Goal: Task Accomplishment & Management: Use online tool/utility

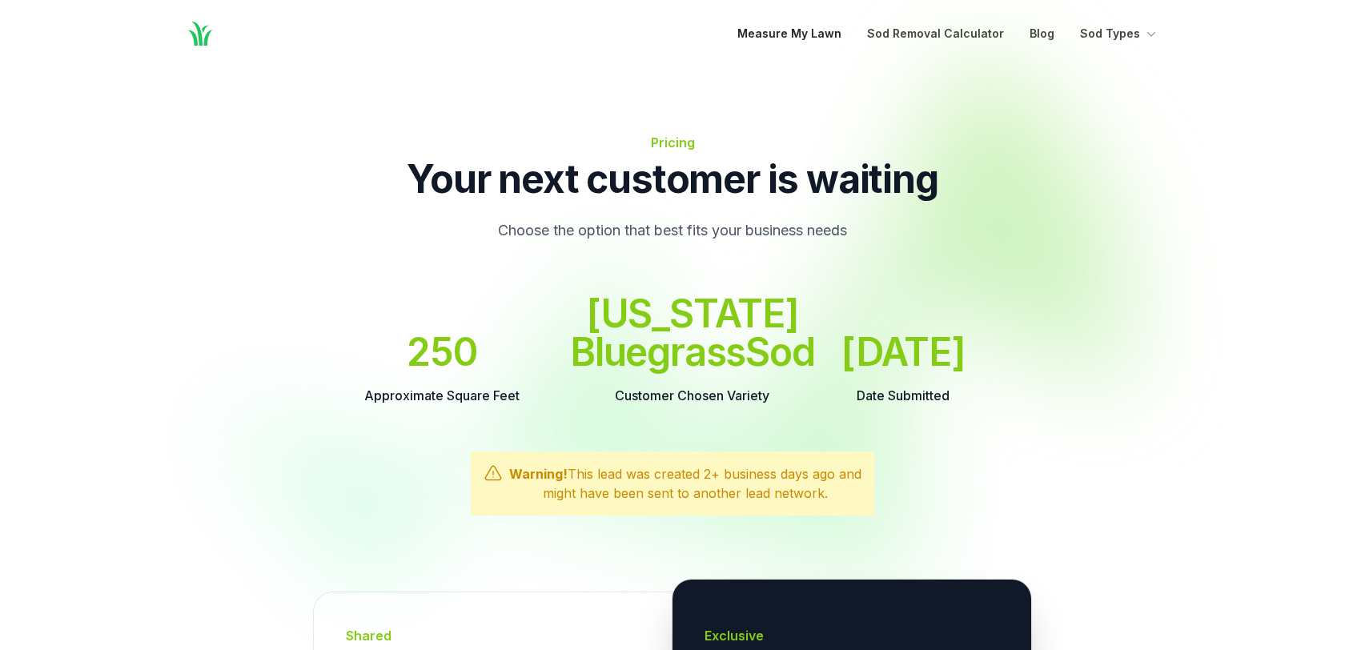
click at [828, 28] on link "Measure My Lawn" at bounding box center [789, 33] width 104 height 19
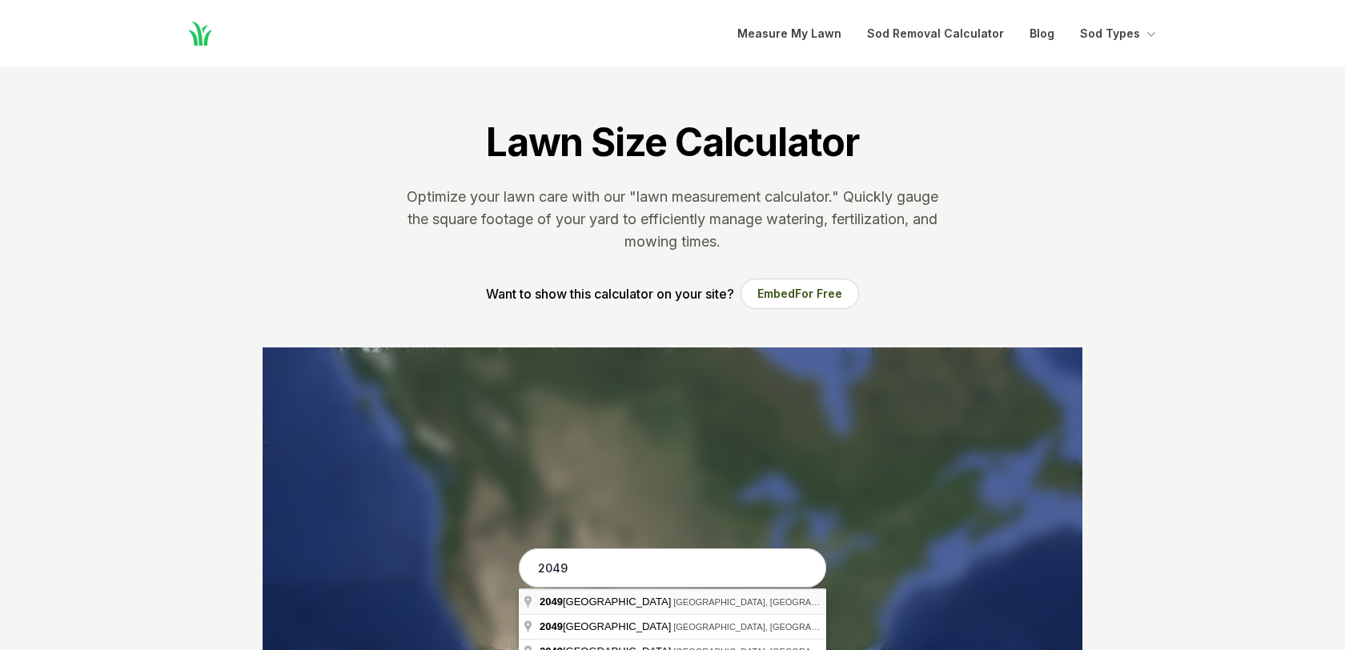
type input "[STREET_ADDRESS]"
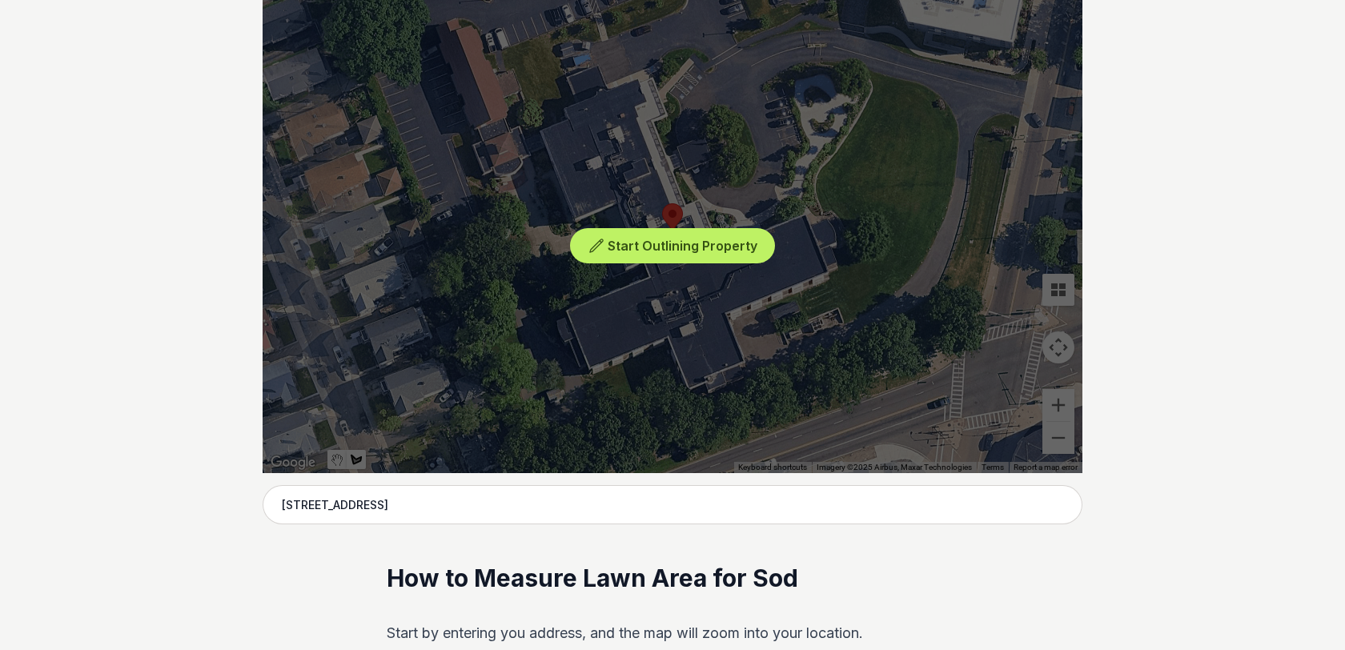
scroll to position [359, 0]
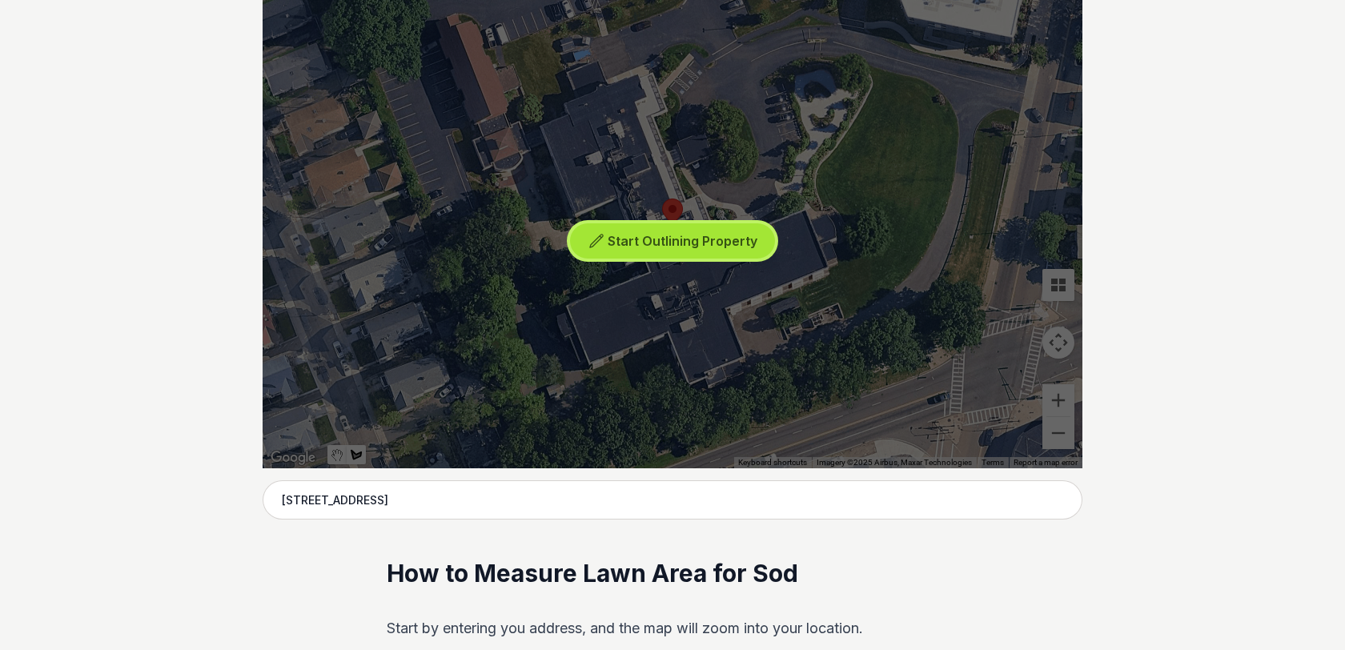
click at [695, 238] on span "Start Outlining Property" at bounding box center [683, 241] width 150 height 16
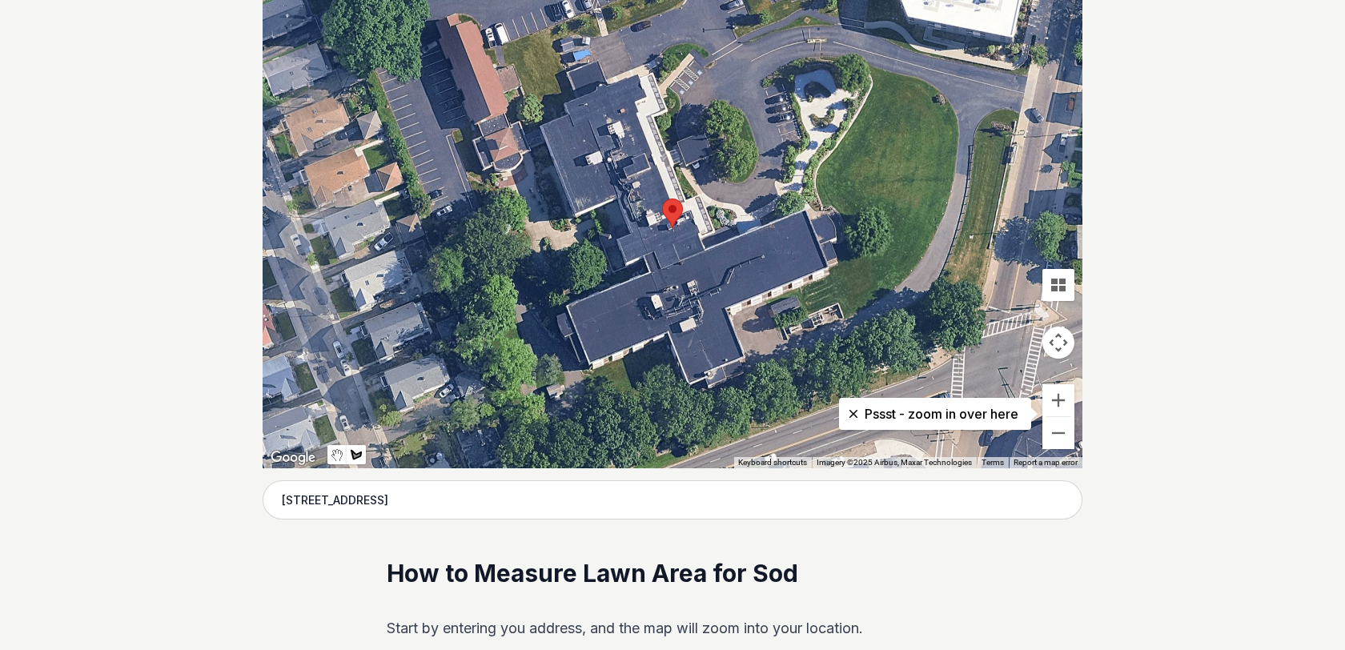
click at [869, 68] on div at bounding box center [673, 228] width 820 height 480
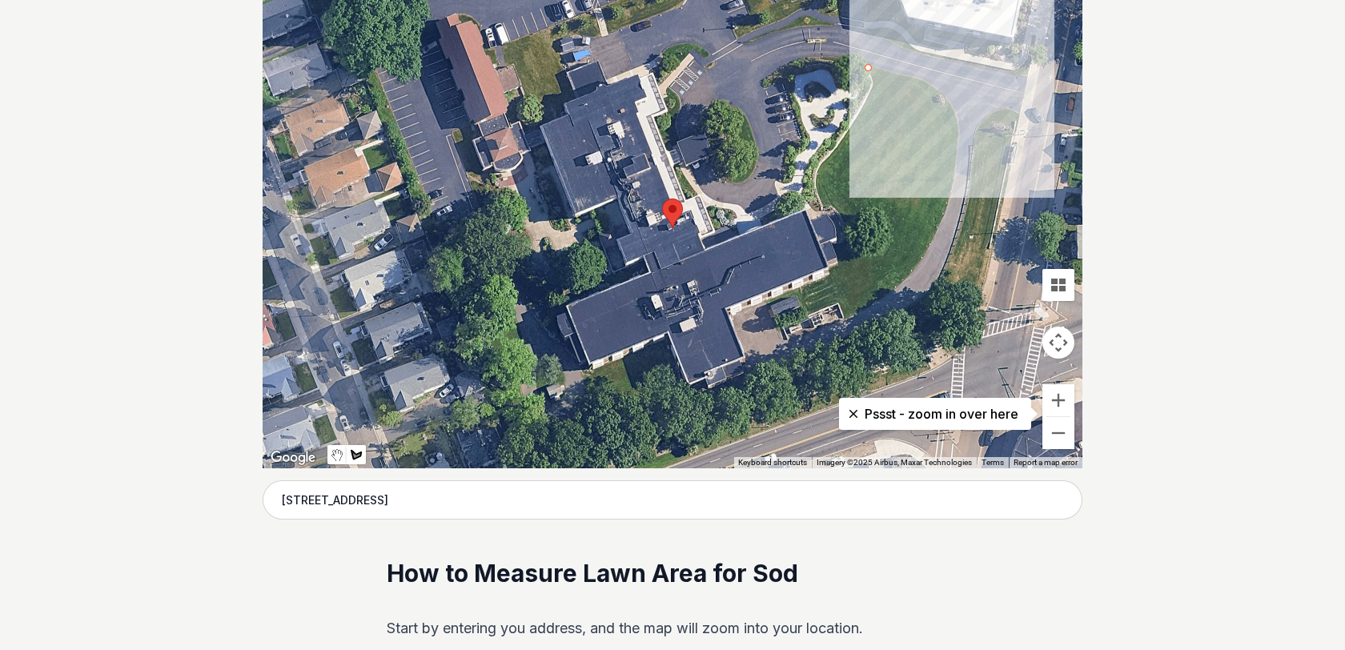
click at [920, 83] on div at bounding box center [673, 228] width 820 height 480
click at [953, 100] on div at bounding box center [673, 228] width 820 height 480
click at [959, 158] on div at bounding box center [673, 228] width 820 height 480
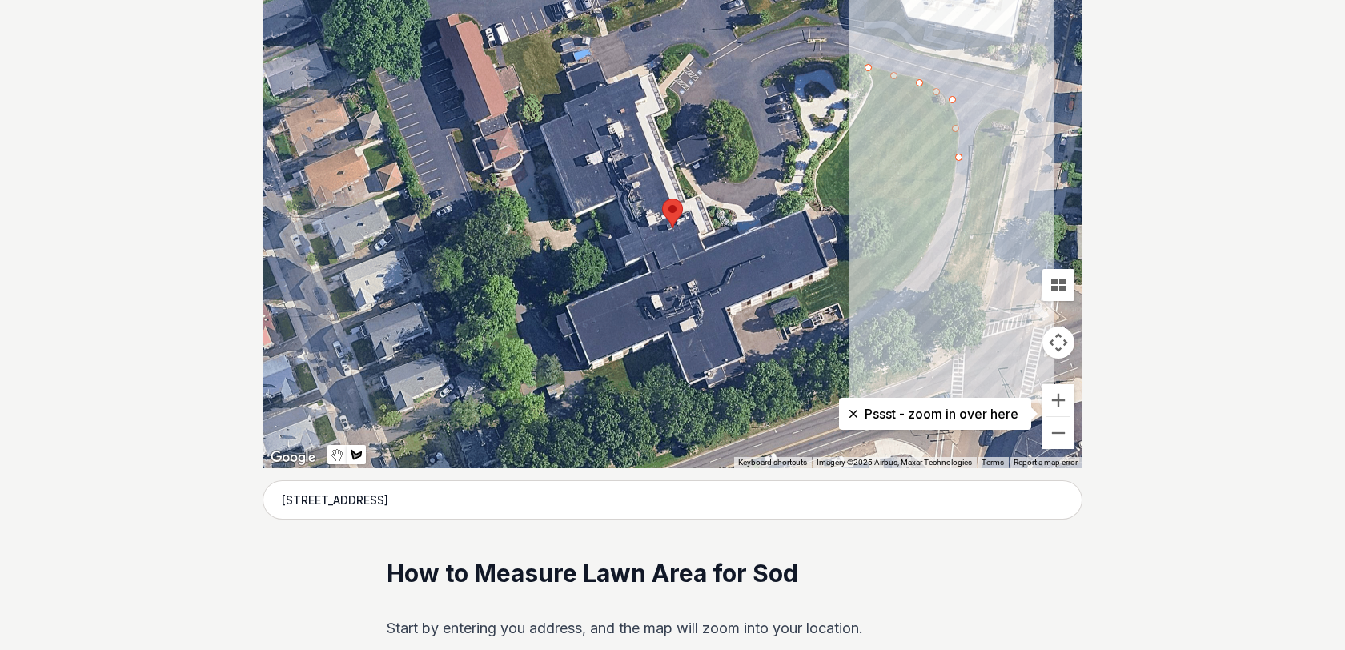
click at [940, 222] on div at bounding box center [673, 228] width 820 height 480
click at [910, 273] on div at bounding box center [673, 228] width 820 height 480
click at [889, 297] on div at bounding box center [673, 228] width 820 height 480
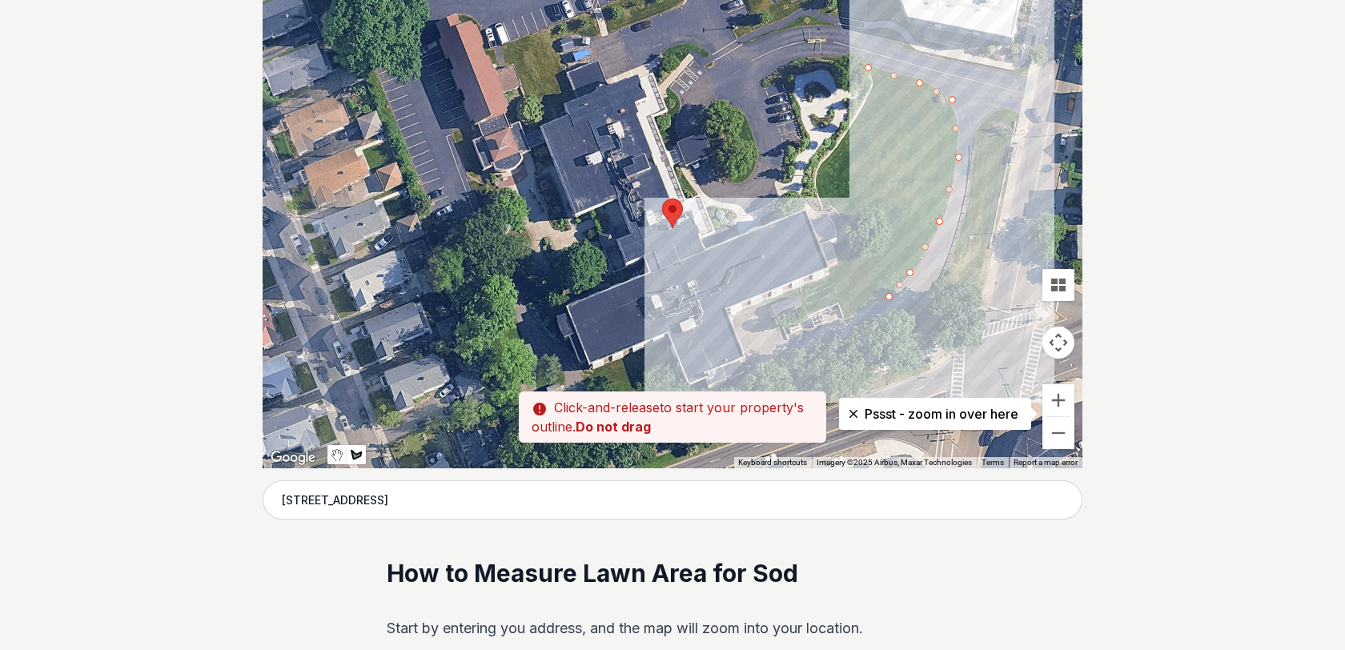
click at [849, 322] on div at bounding box center [673, 228] width 820 height 480
click at [841, 305] on div at bounding box center [673, 228] width 820 height 480
click at [811, 311] on div at bounding box center [673, 228] width 820 height 480
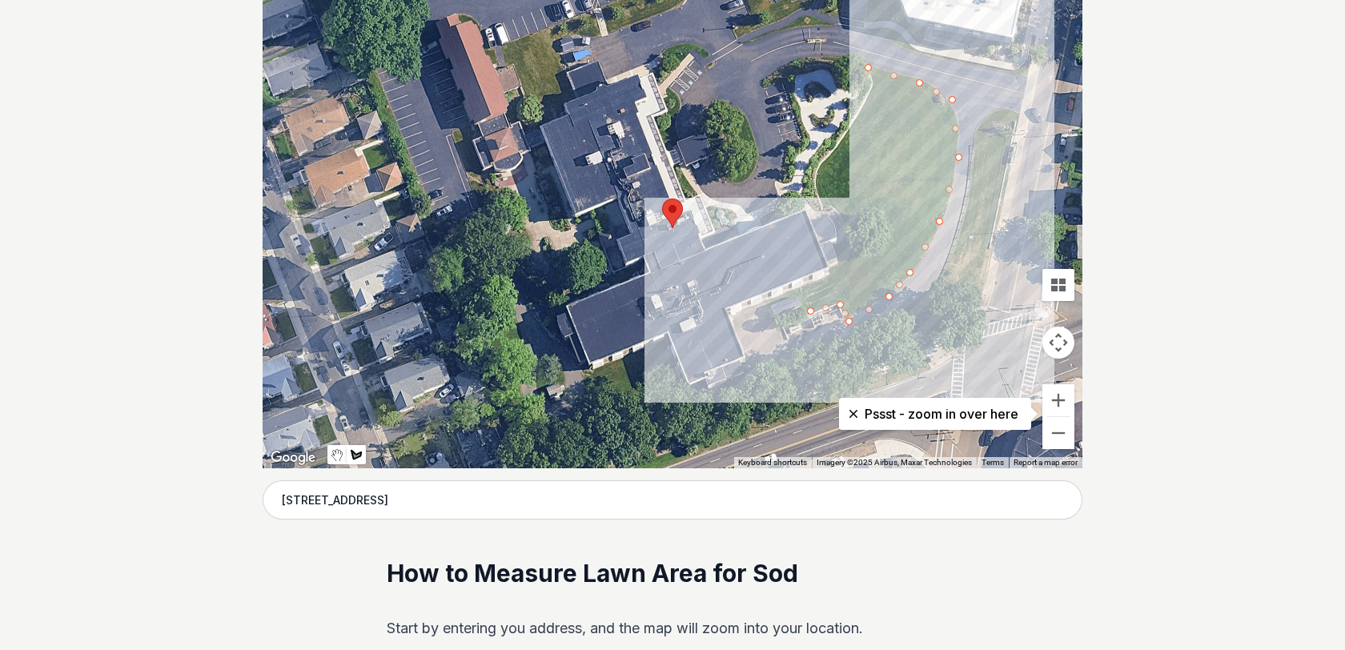
click at [802, 290] on div at bounding box center [673, 228] width 820 height 480
click at [889, 247] on div at bounding box center [673, 228] width 820 height 480
click at [891, 227] on div at bounding box center [673, 228] width 820 height 480
click at [873, 207] on div at bounding box center [673, 228] width 820 height 480
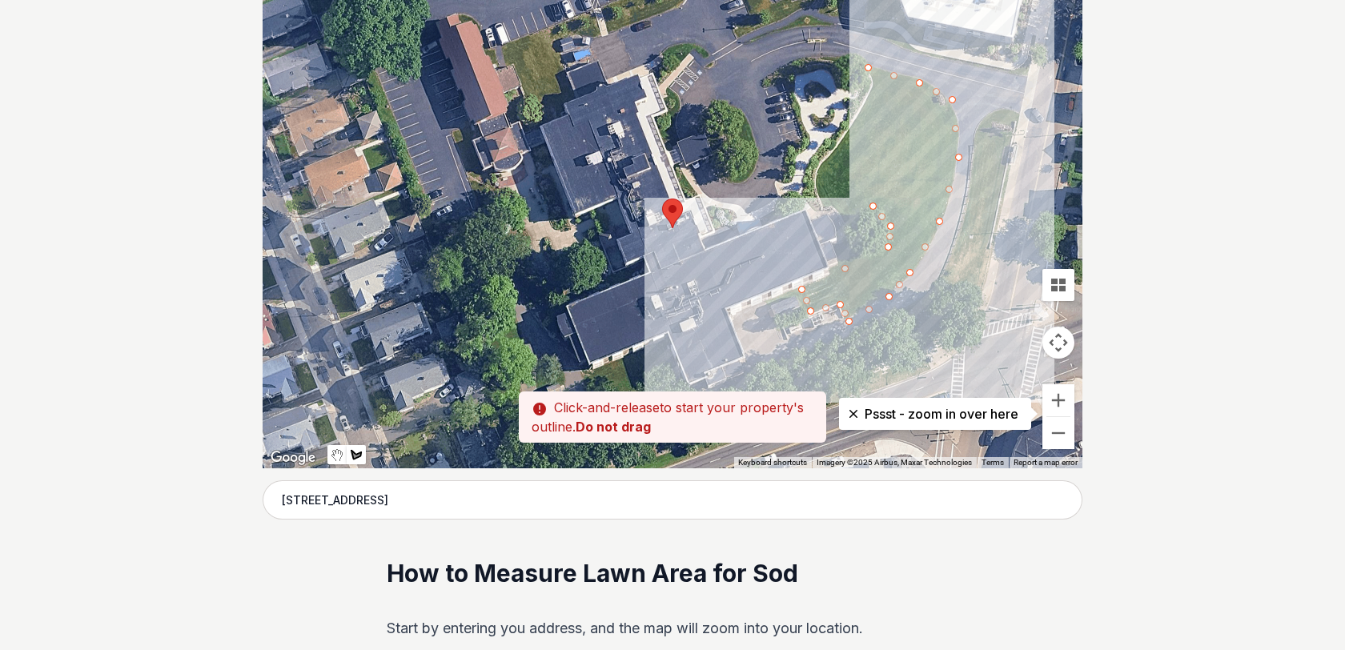
click at [849, 223] on div at bounding box center [673, 228] width 820 height 480
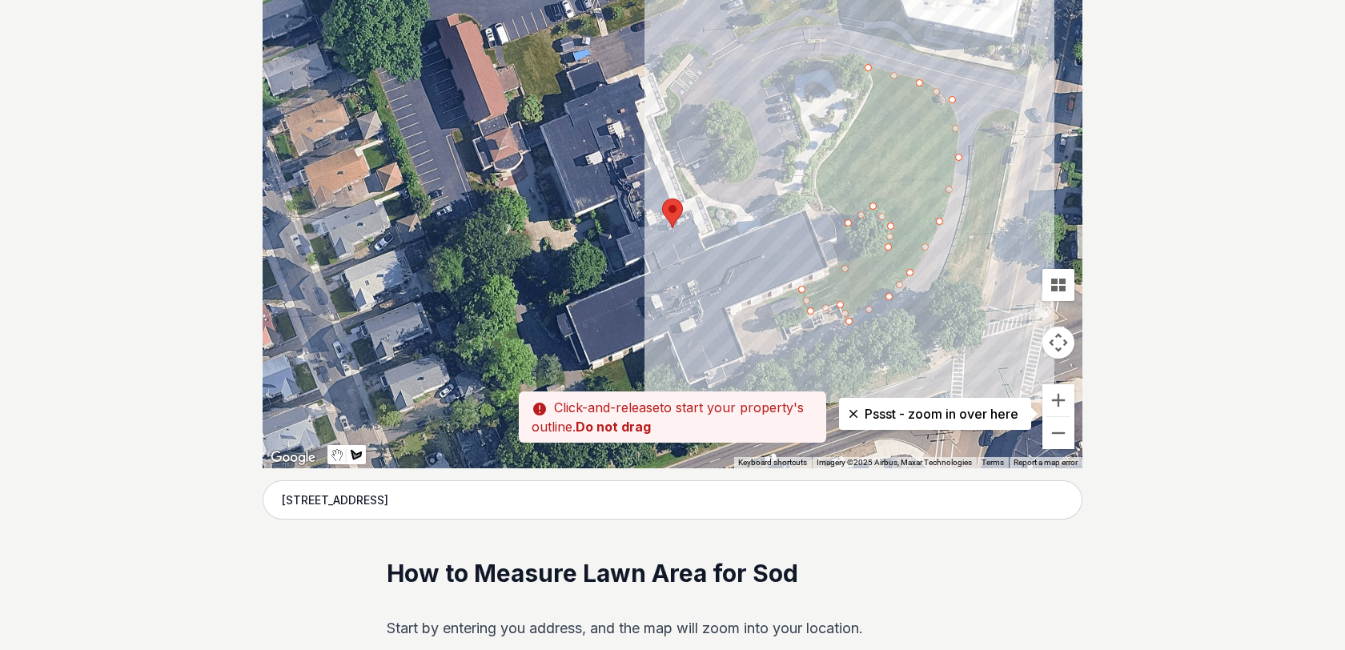
click at [821, 204] on div at bounding box center [673, 228] width 820 height 480
click at [816, 176] on div at bounding box center [673, 228] width 820 height 480
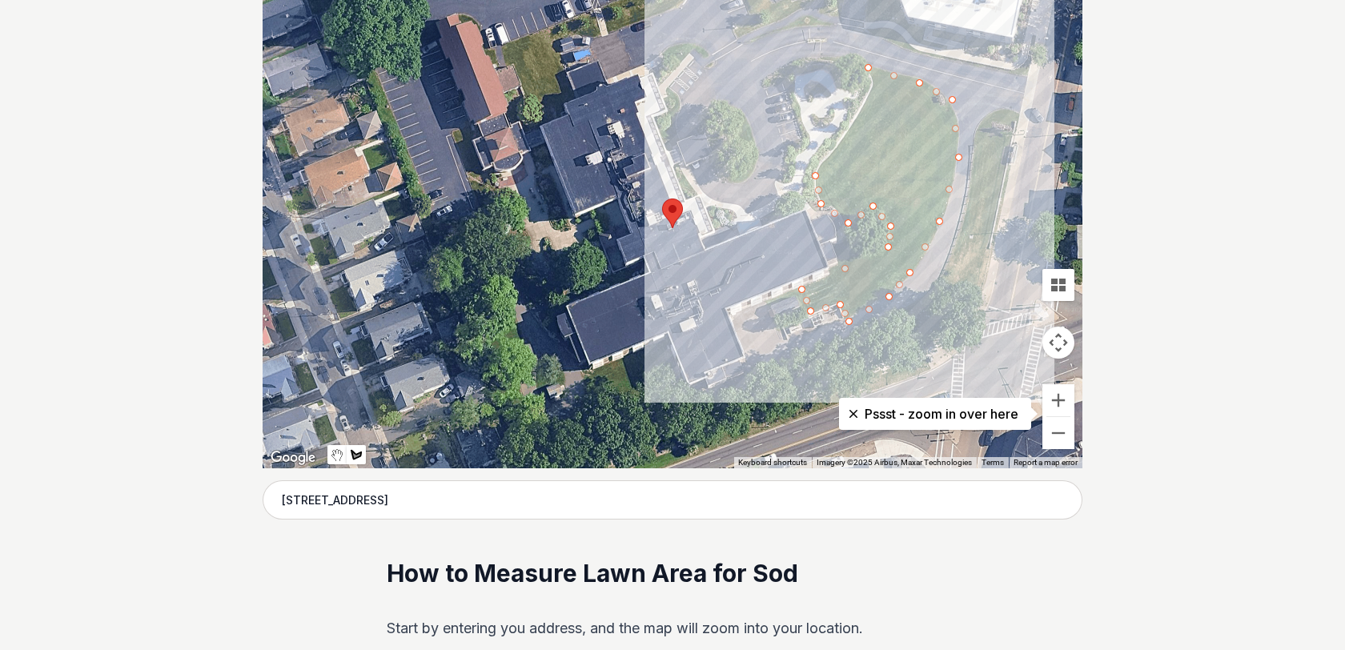
click at [827, 159] on div at bounding box center [673, 228] width 820 height 480
click at [854, 130] on div at bounding box center [673, 228] width 820 height 480
click at [869, 70] on div at bounding box center [673, 228] width 820 height 480
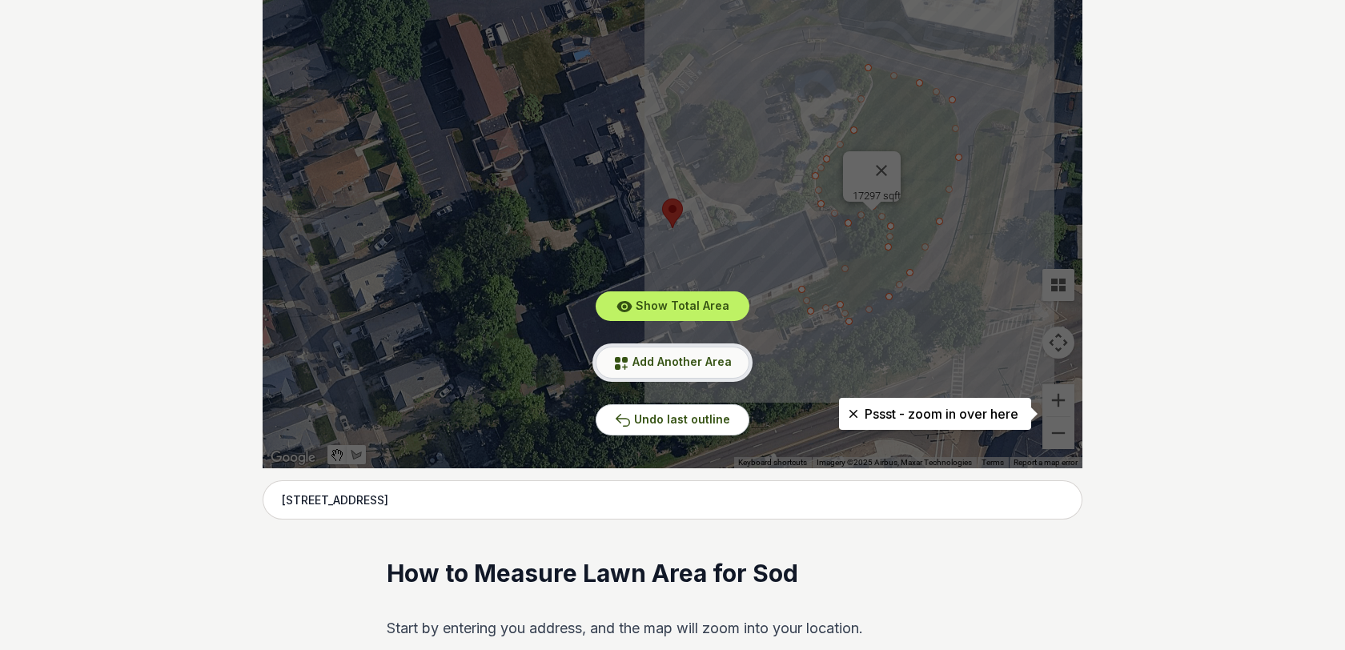
click at [700, 359] on span "Add Another Area" at bounding box center [681, 362] width 99 height 14
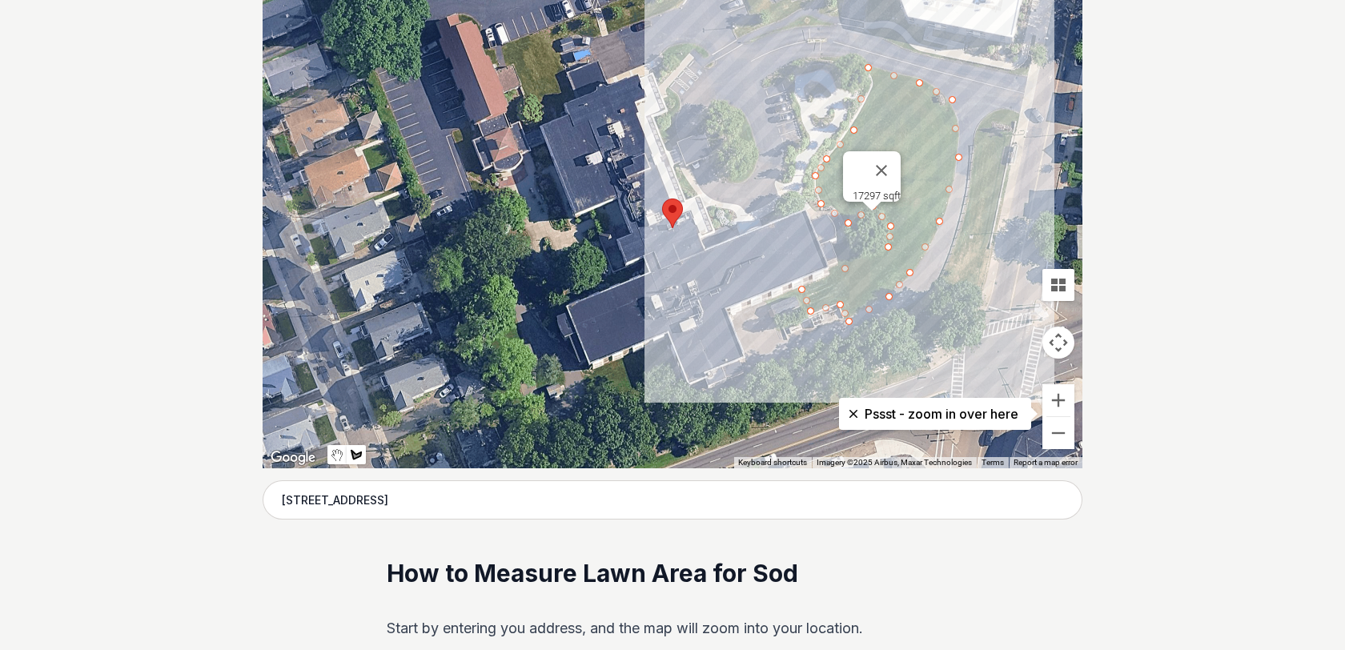
click at [1018, 117] on div at bounding box center [673, 228] width 820 height 480
click at [991, 113] on div at bounding box center [673, 228] width 820 height 480
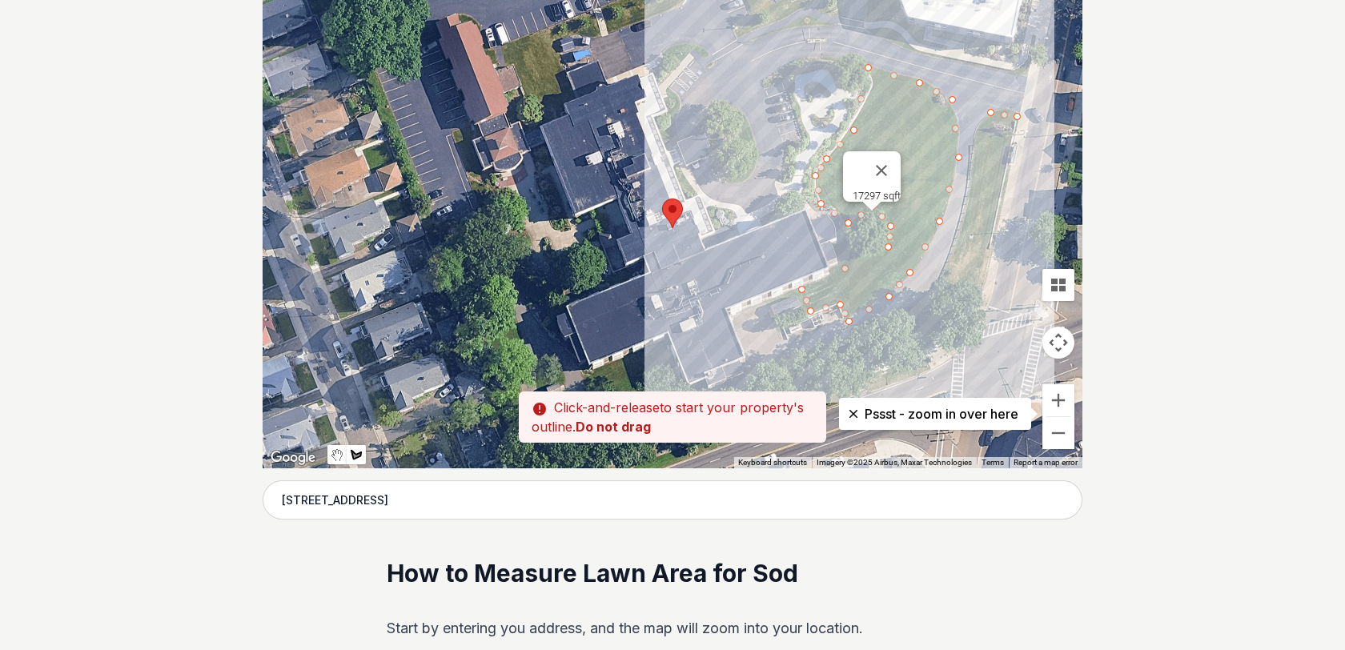
click at [961, 222] on div at bounding box center [673, 228] width 820 height 480
click at [936, 292] on div at bounding box center [673, 228] width 820 height 480
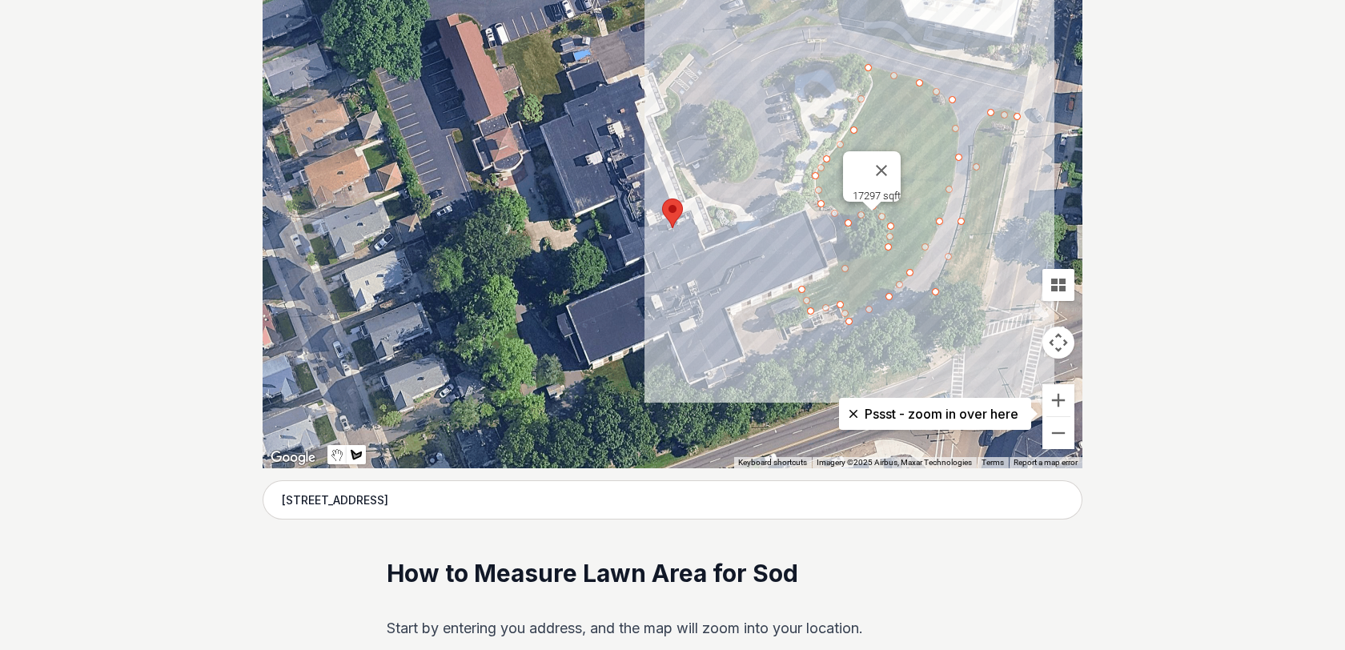
click at [889, 327] on div at bounding box center [673, 228] width 820 height 480
click at [878, 335] on div at bounding box center [673, 228] width 820 height 480
click at [904, 357] on div at bounding box center [673, 228] width 820 height 480
click at [972, 324] on div at bounding box center [673, 228] width 820 height 480
click at [986, 282] on div at bounding box center [673, 228] width 820 height 480
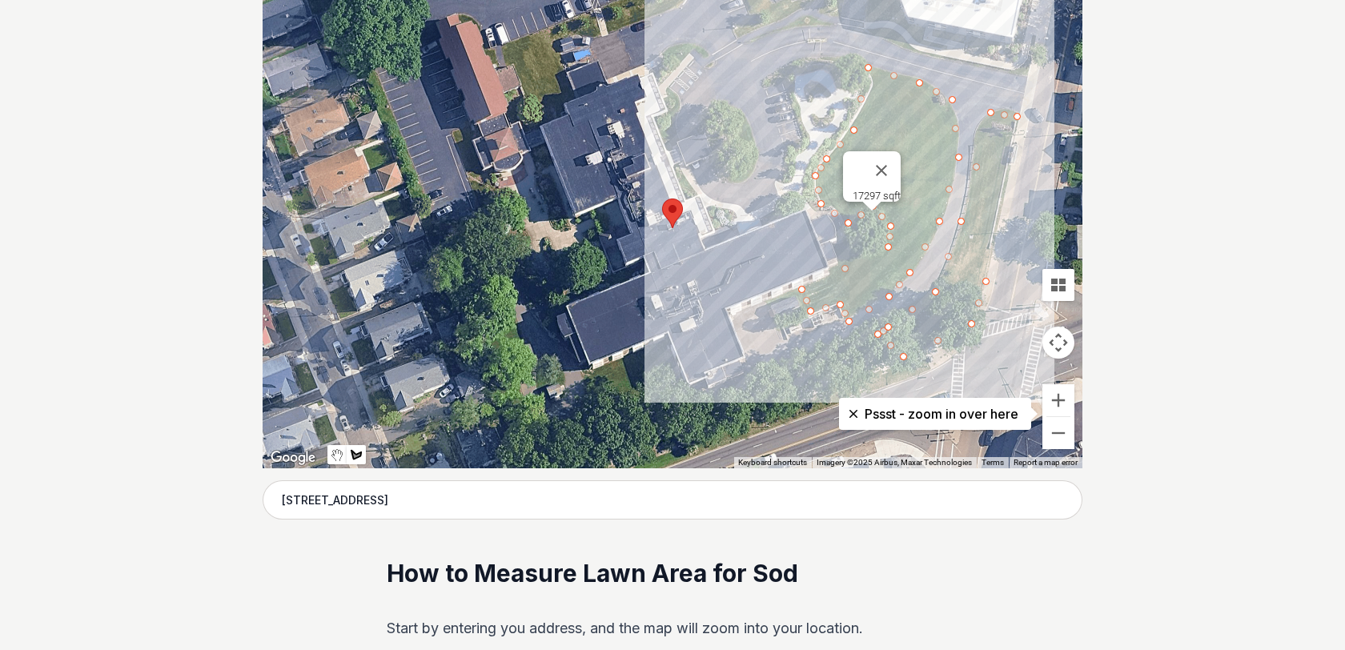
click at [1019, 115] on div at bounding box center [673, 228] width 820 height 480
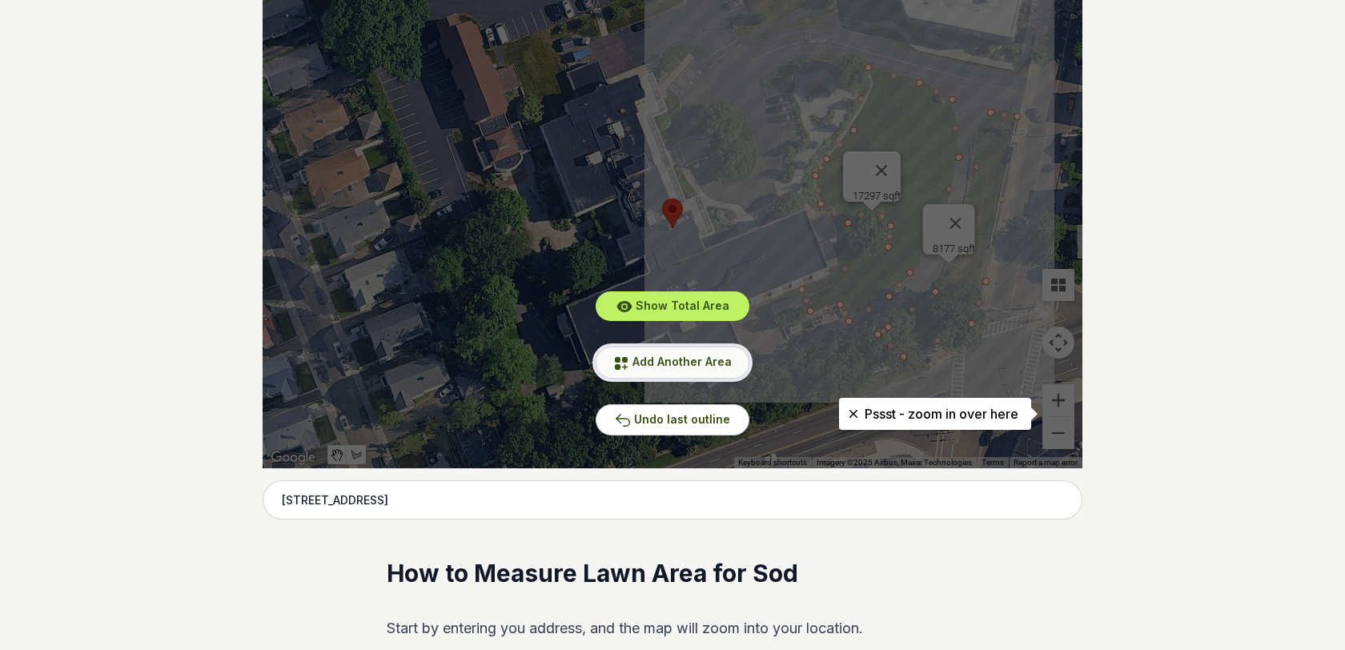
click at [714, 367] on span "Add Another Area" at bounding box center [681, 362] width 99 height 14
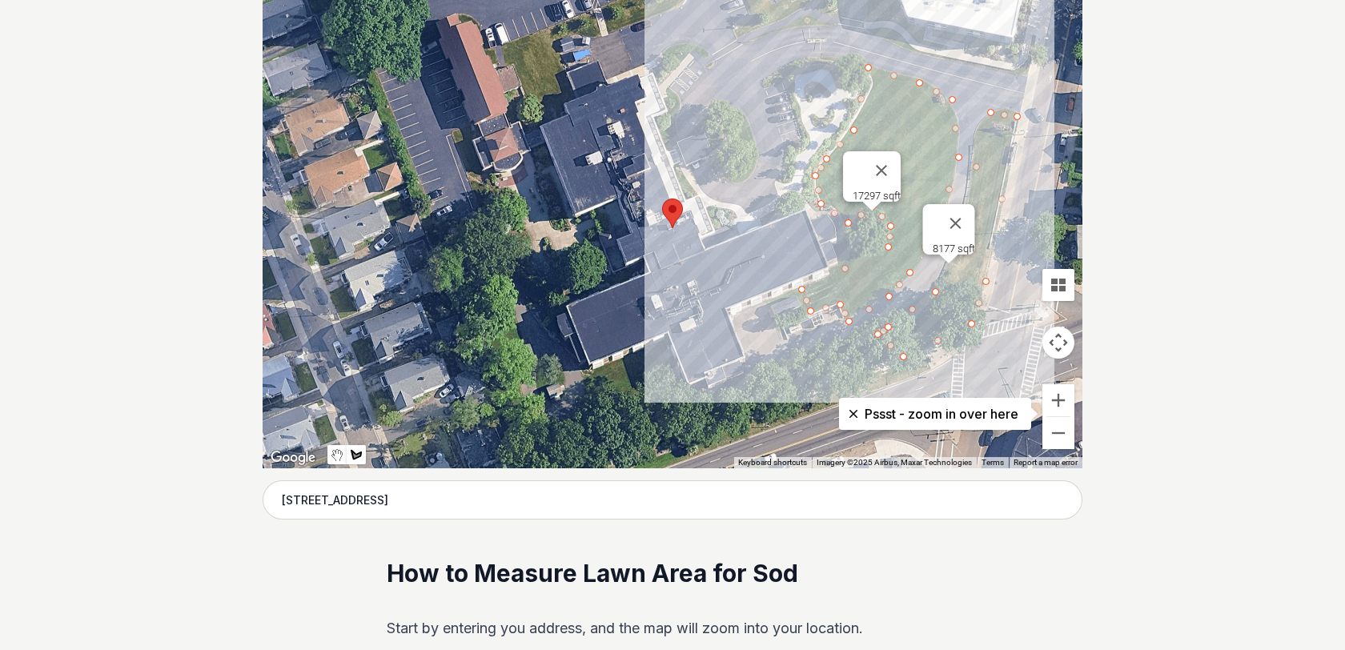
click at [664, 343] on div at bounding box center [673, 228] width 820 height 480
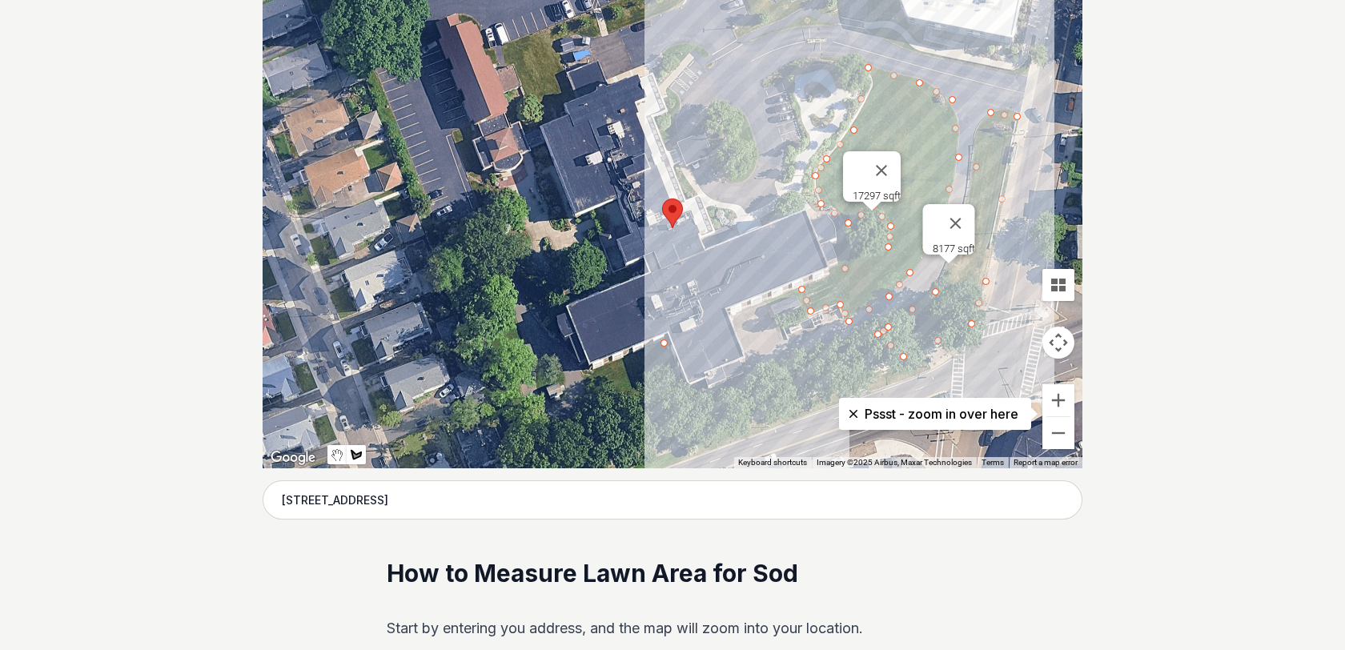
click at [688, 395] on div at bounding box center [673, 228] width 820 height 480
click at [856, 331] on div at bounding box center [673, 228] width 820 height 480
click at [866, 343] on div at bounding box center [673, 228] width 820 height 480
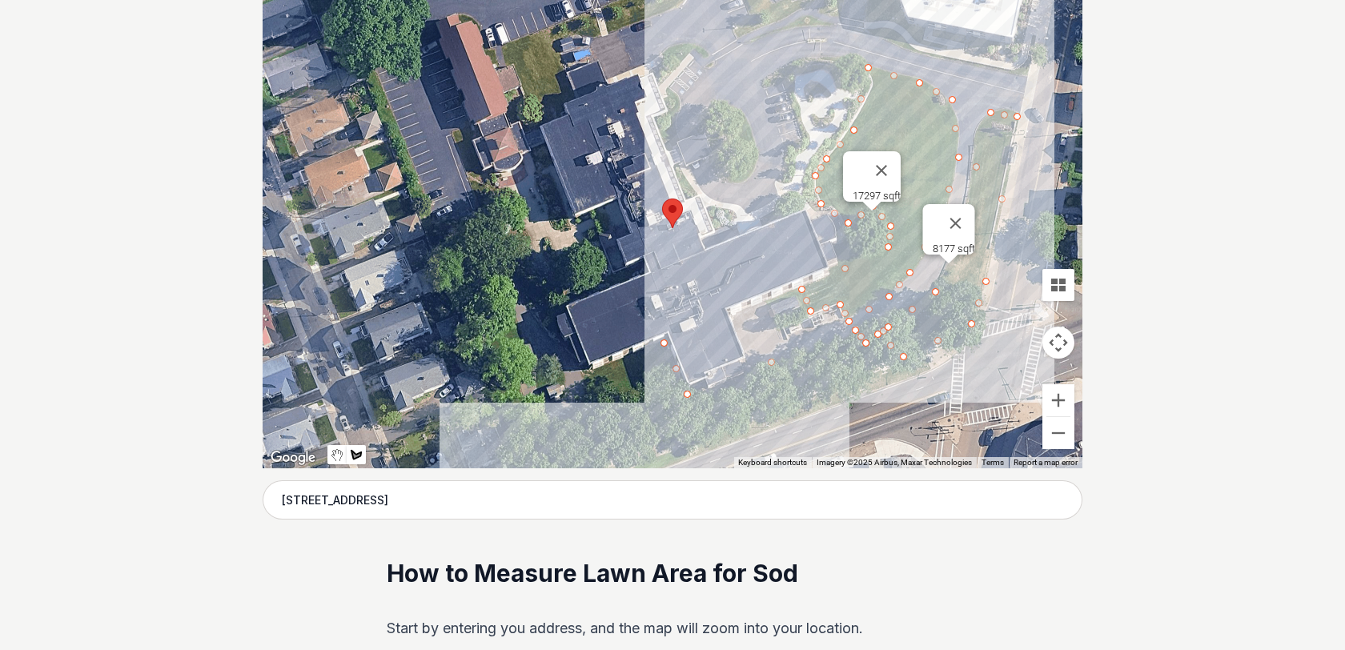
click at [582, 452] on div at bounding box center [673, 228] width 820 height 480
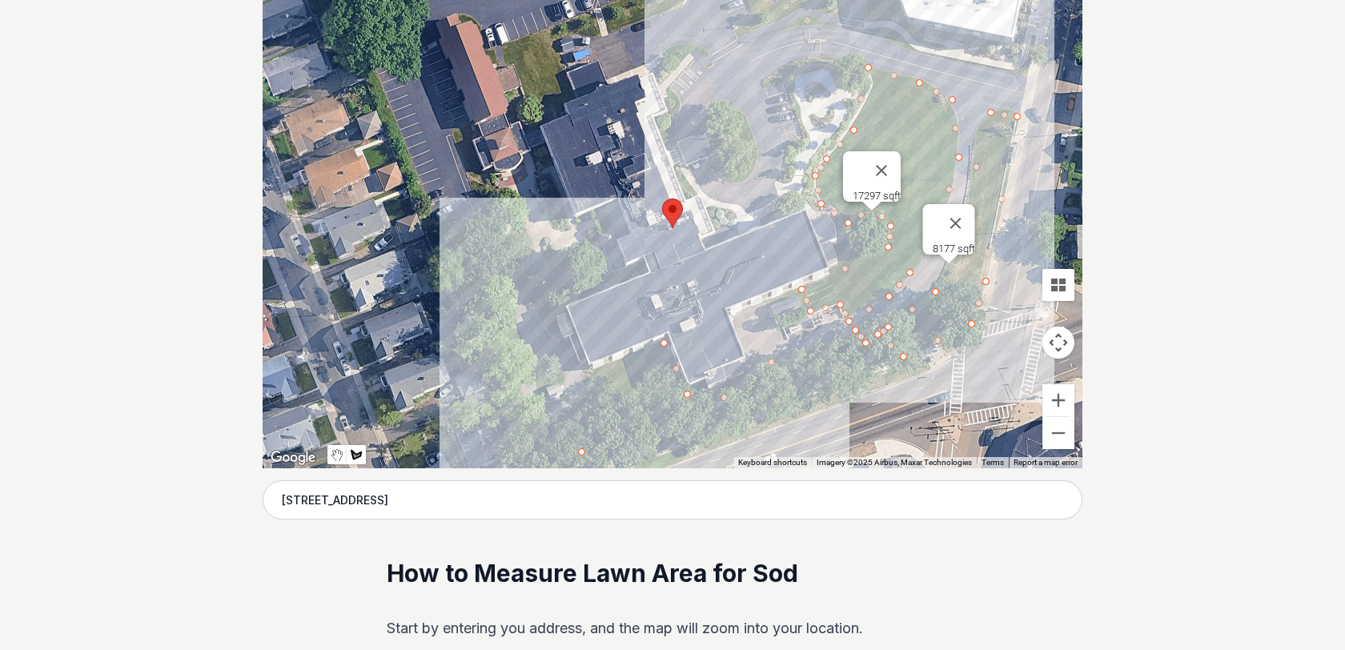
click at [566, 394] on div at bounding box center [673, 228] width 820 height 480
click at [664, 342] on div at bounding box center [673, 228] width 820 height 480
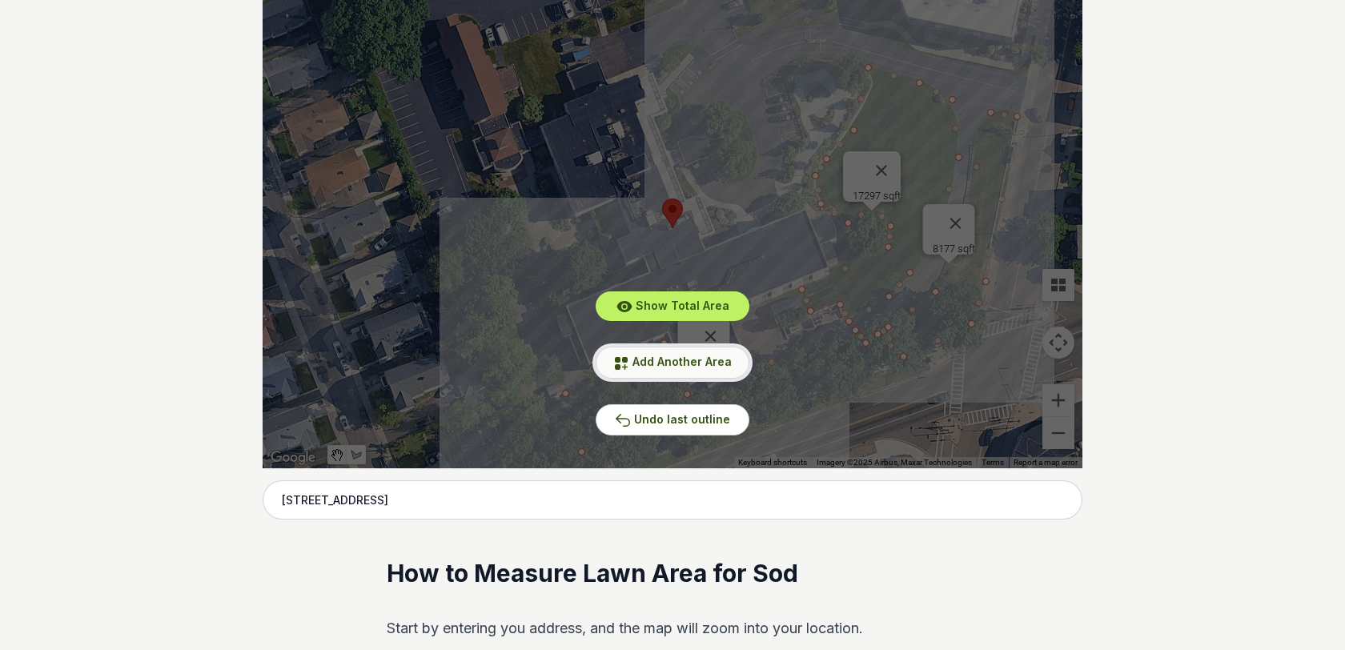
click at [664, 353] on button "Add Another Area" at bounding box center [673, 362] width 154 height 31
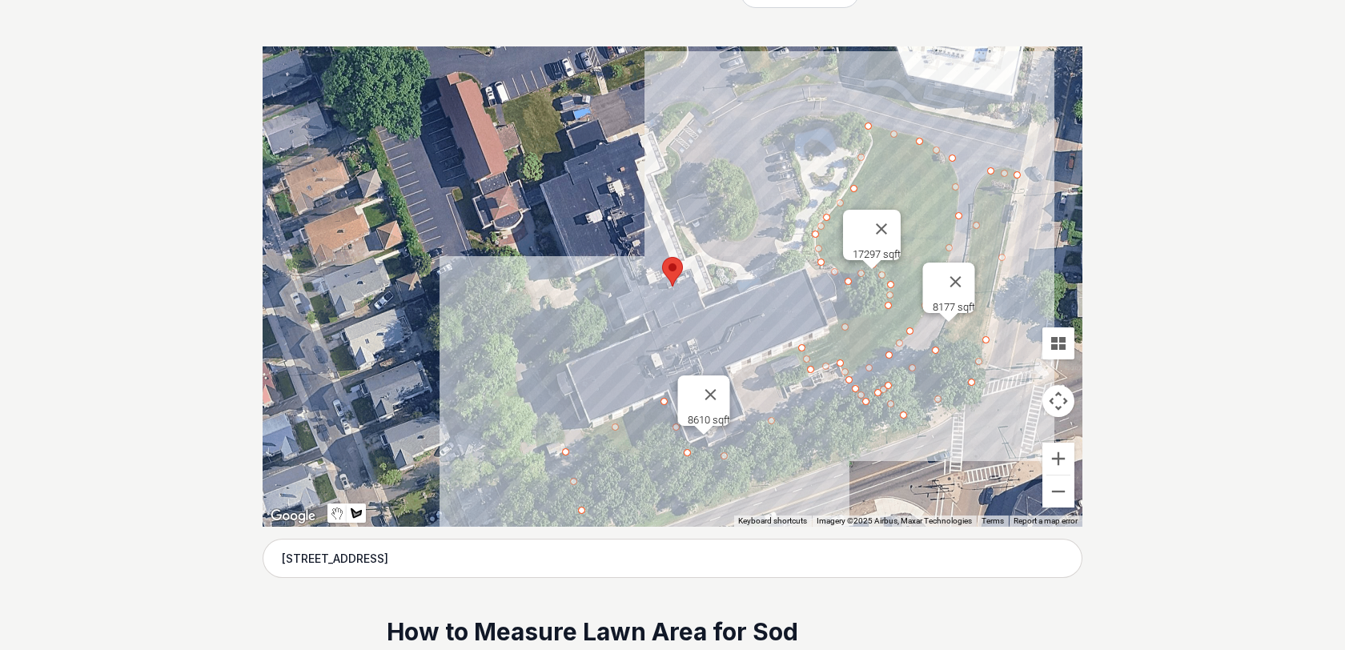
scroll to position [303, 0]
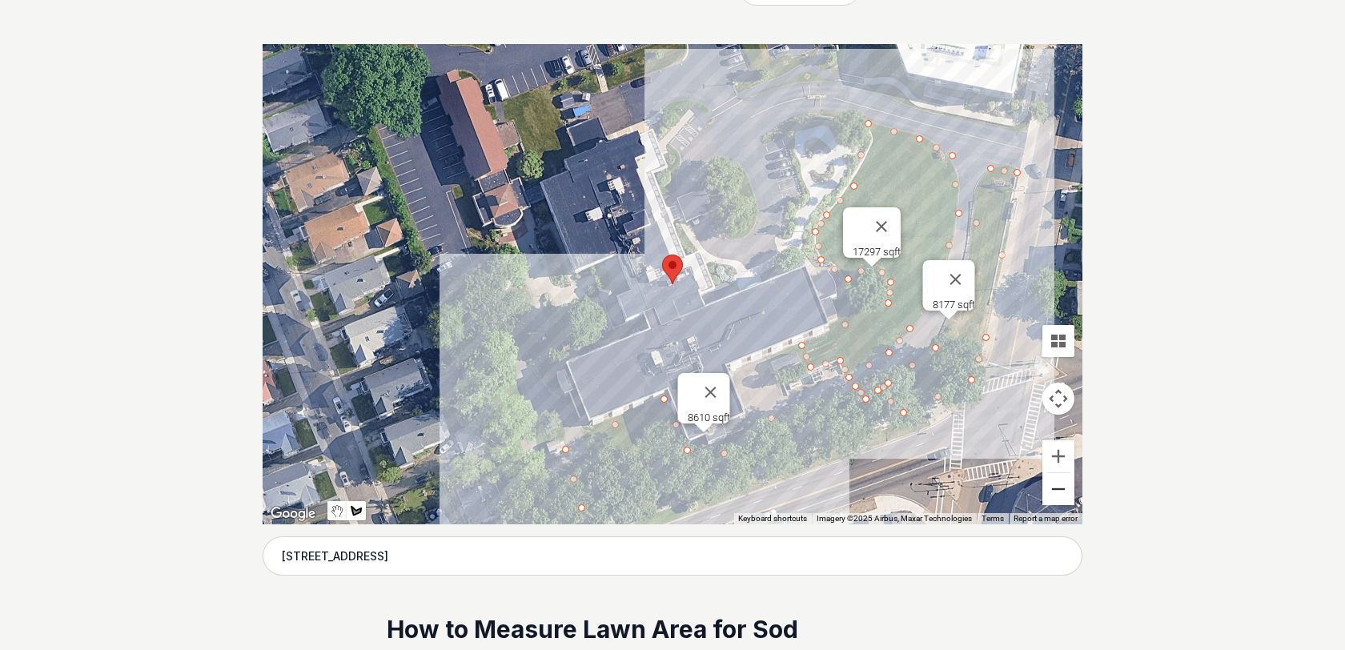
click at [1059, 493] on button "Zoom out" at bounding box center [1058, 489] width 32 height 32
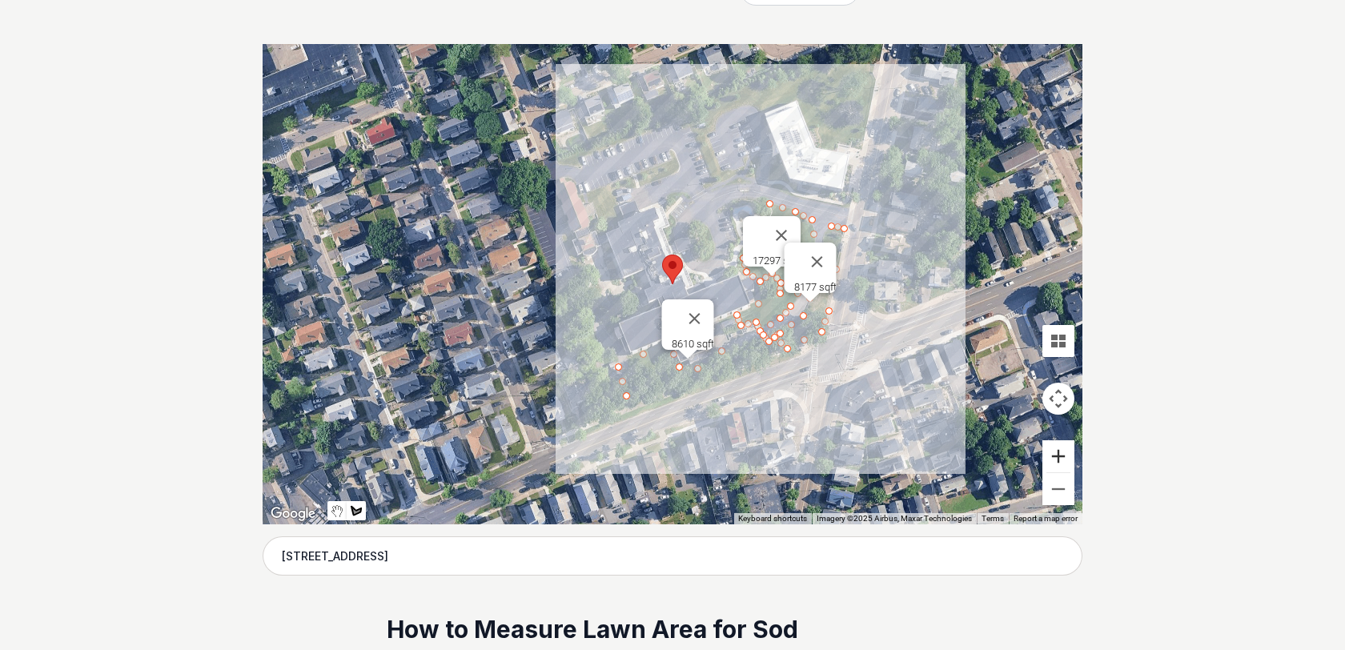
click at [1066, 452] on button "Zoom in" at bounding box center [1058, 456] width 32 height 32
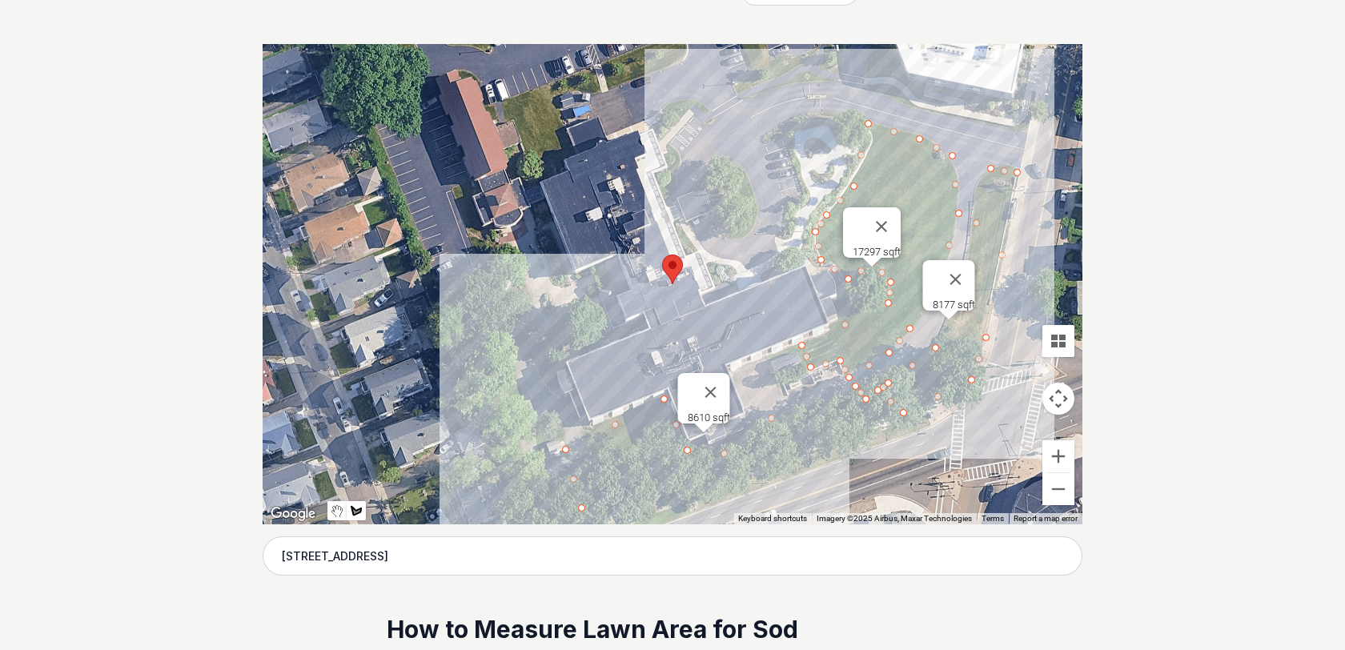
click at [540, 169] on div at bounding box center [673, 284] width 820 height 480
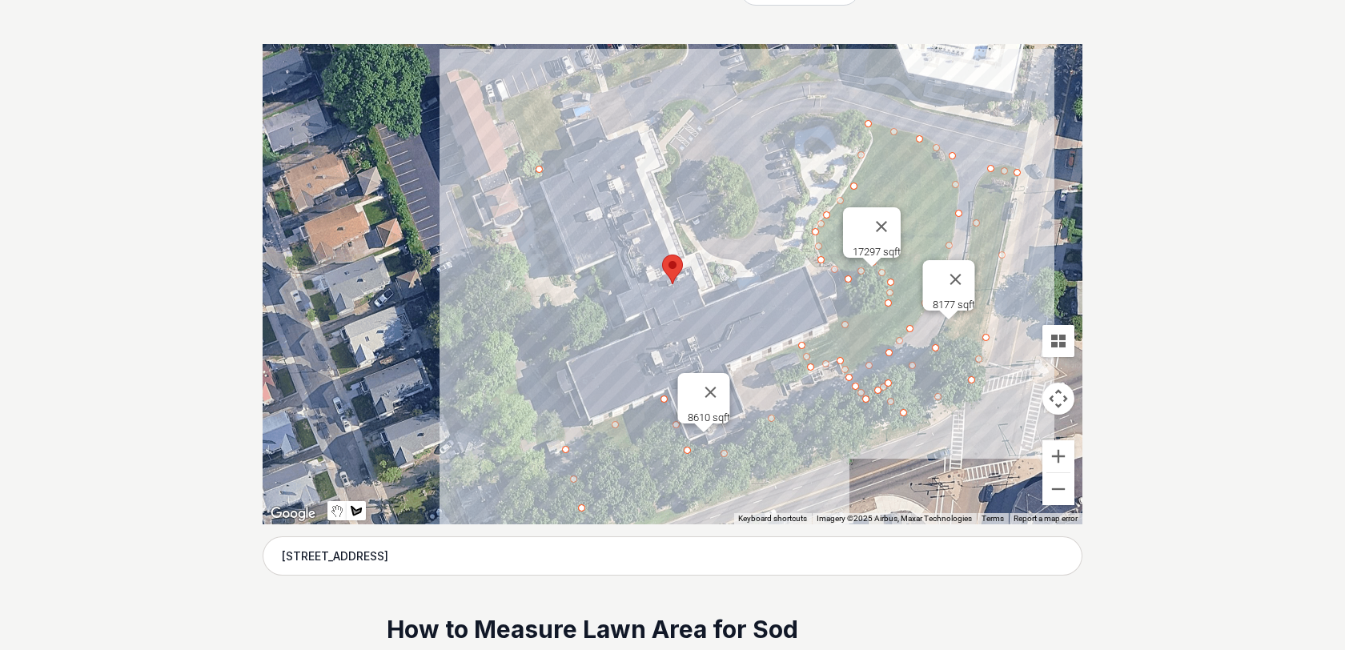
click at [576, 151] on div at bounding box center [673, 284] width 820 height 480
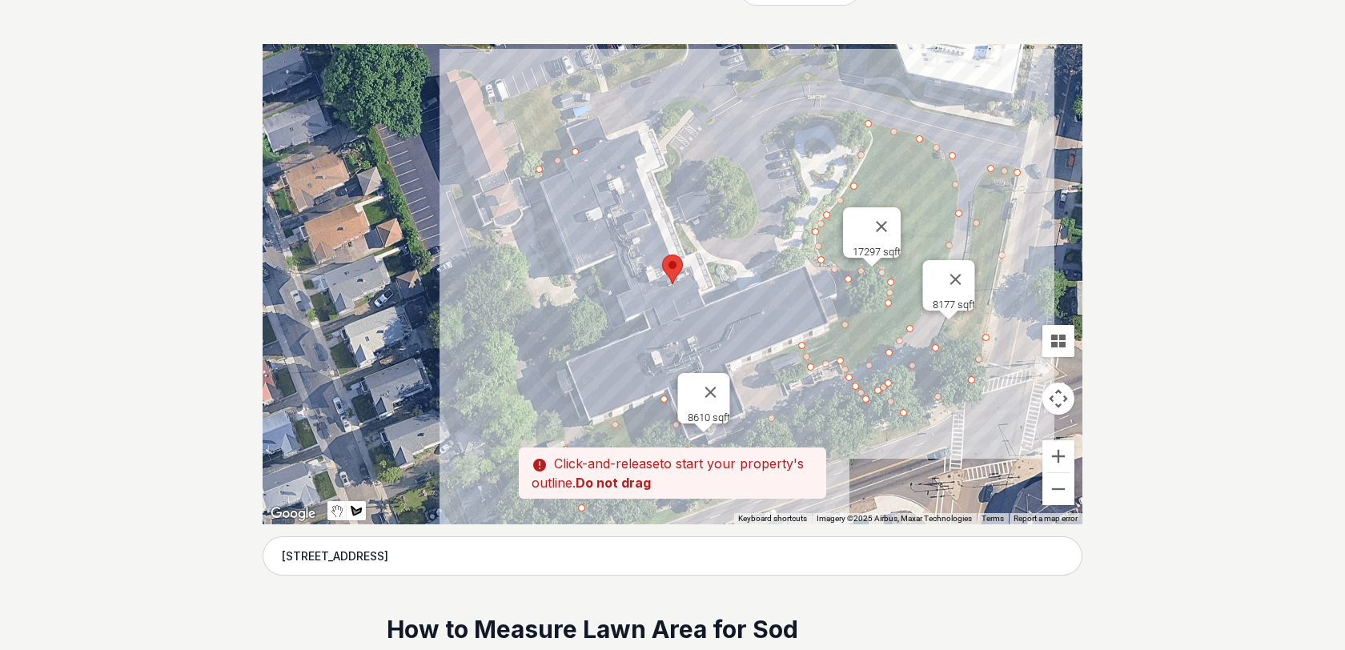
click at [553, 87] on div at bounding box center [673, 284] width 820 height 480
click at [508, 102] on div at bounding box center [673, 284] width 820 height 480
click at [537, 171] on div at bounding box center [673, 284] width 820 height 480
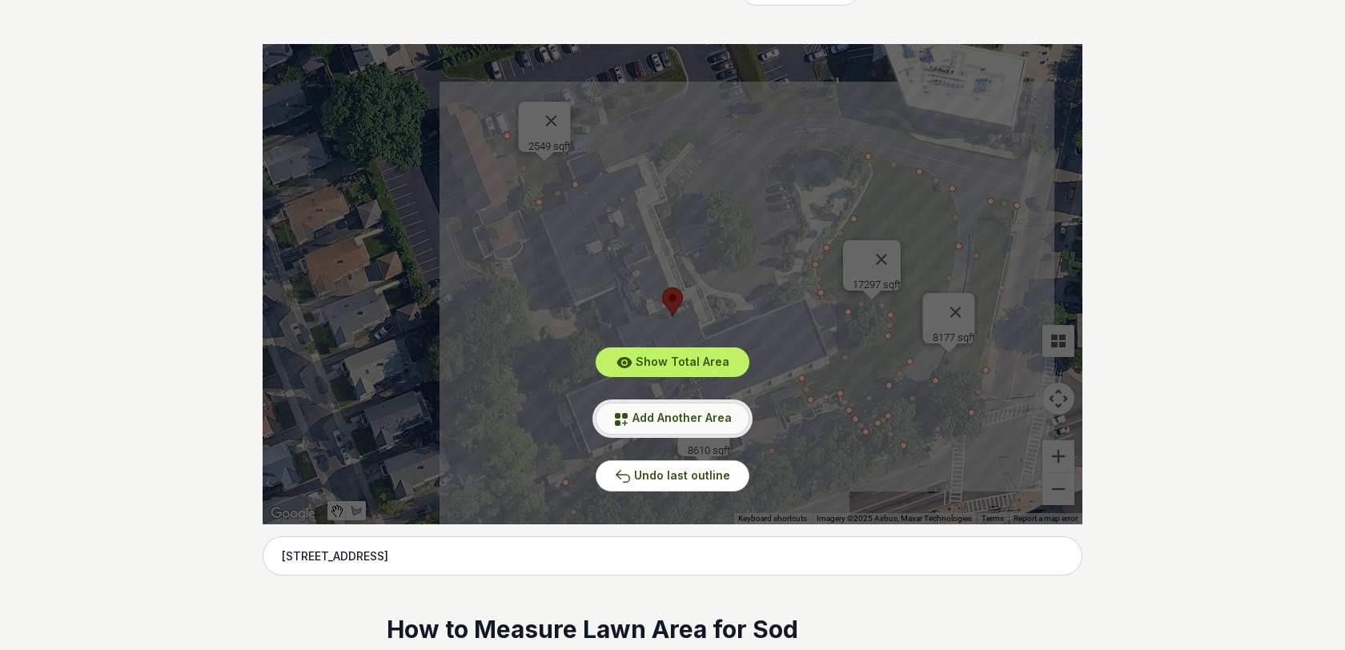
click at [656, 419] on span "Add Another Area" at bounding box center [681, 418] width 99 height 14
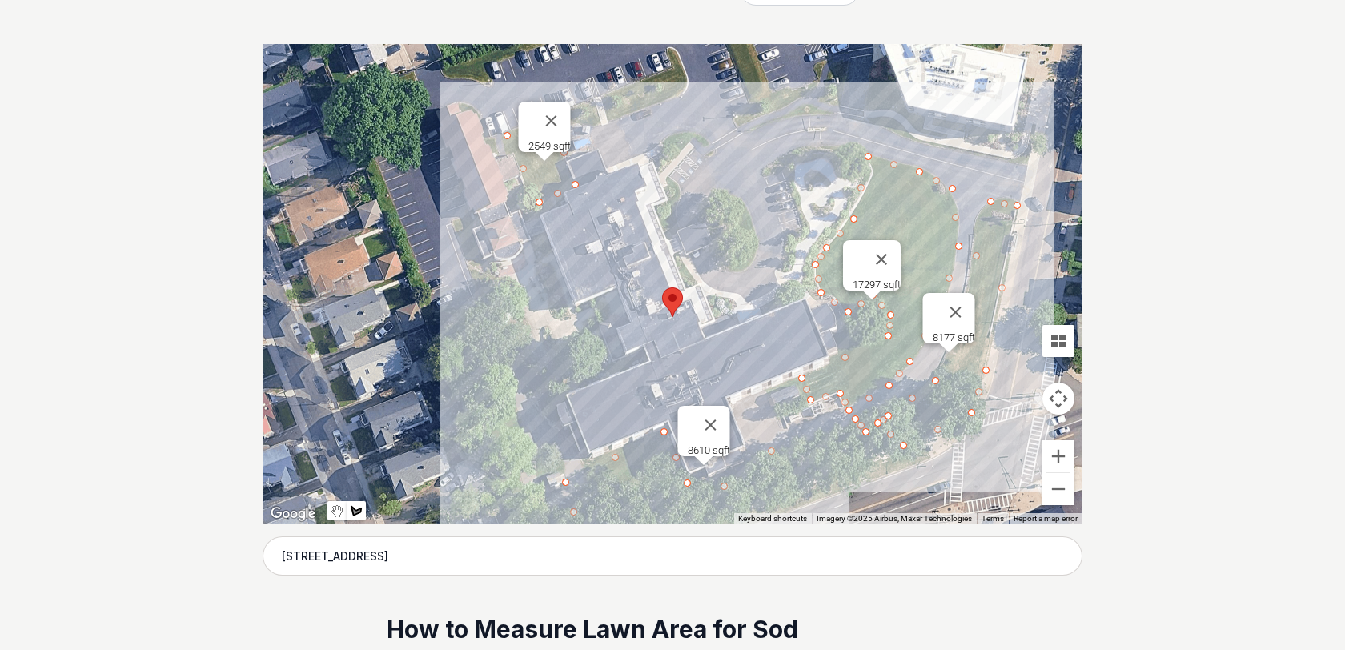
click at [612, 116] on div at bounding box center [673, 284] width 820 height 480
click at [685, 86] on div at bounding box center [673, 284] width 820 height 480
click at [676, 62] on div at bounding box center [673, 284] width 820 height 480
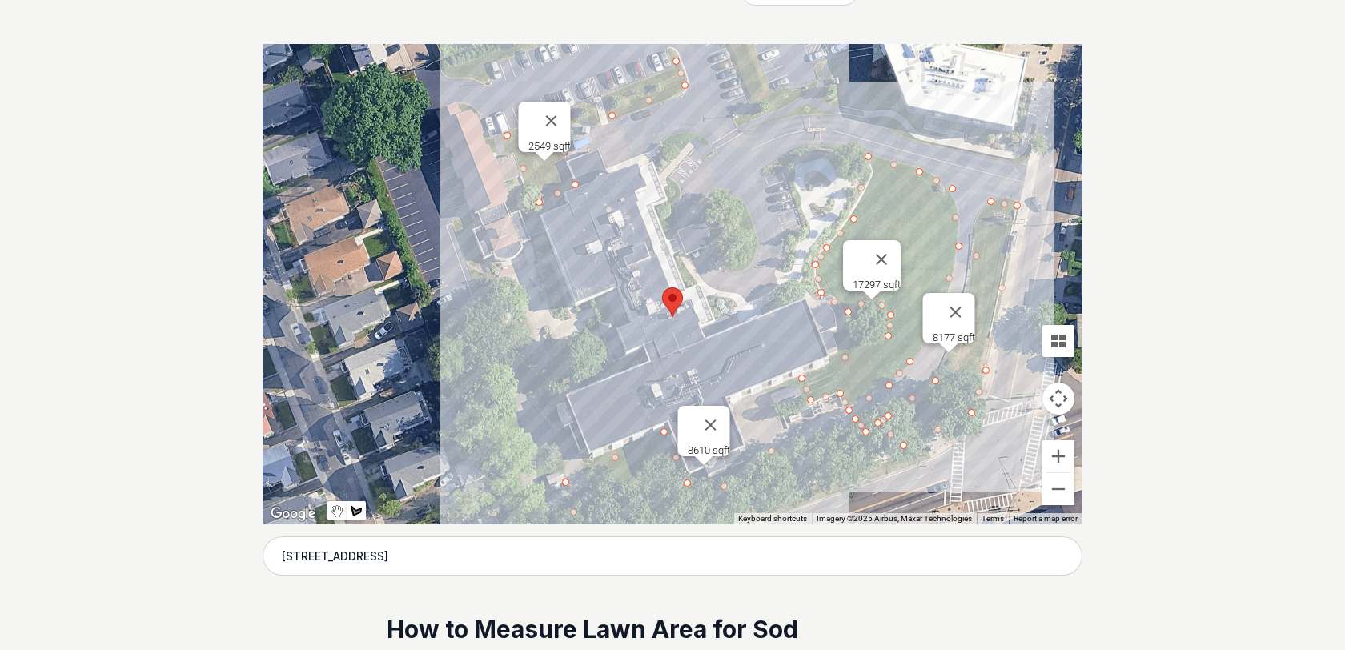
click at [605, 97] on div at bounding box center [673, 284] width 820 height 480
click at [612, 116] on div at bounding box center [673, 284] width 820 height 480
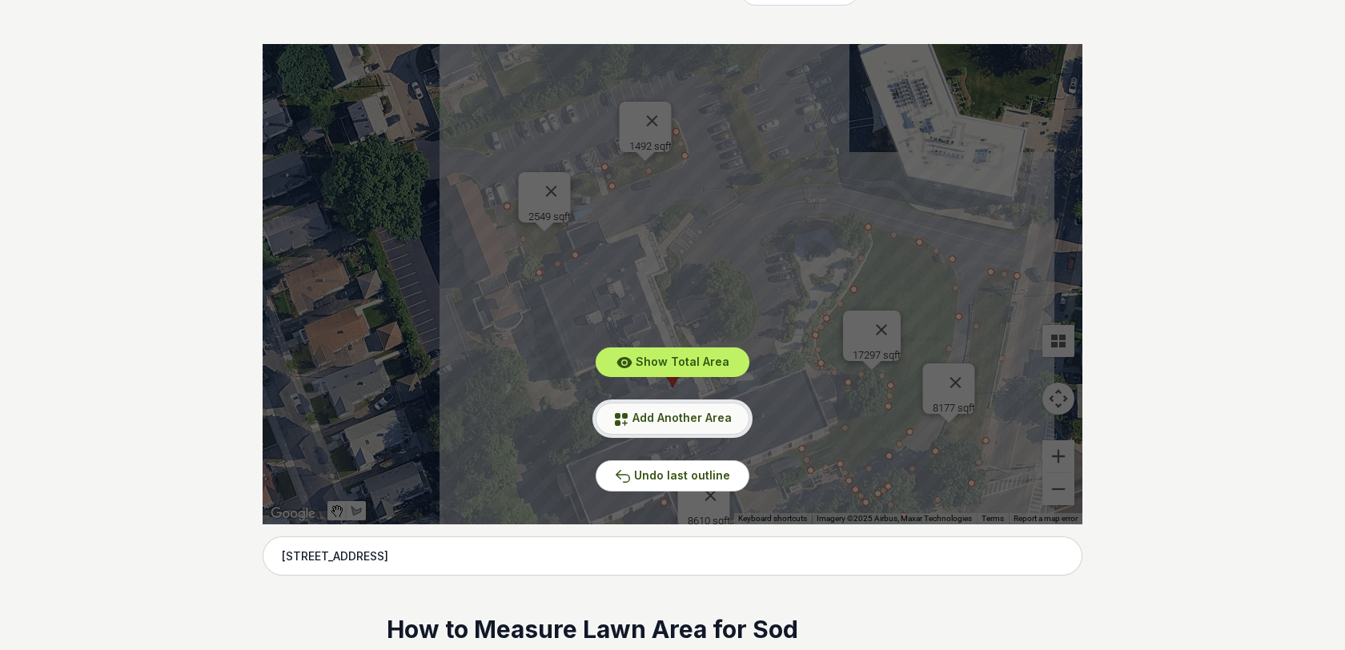
click at [656, 413] on span "Add Another Area" at bounding box center [681, 418] width 99 height 14
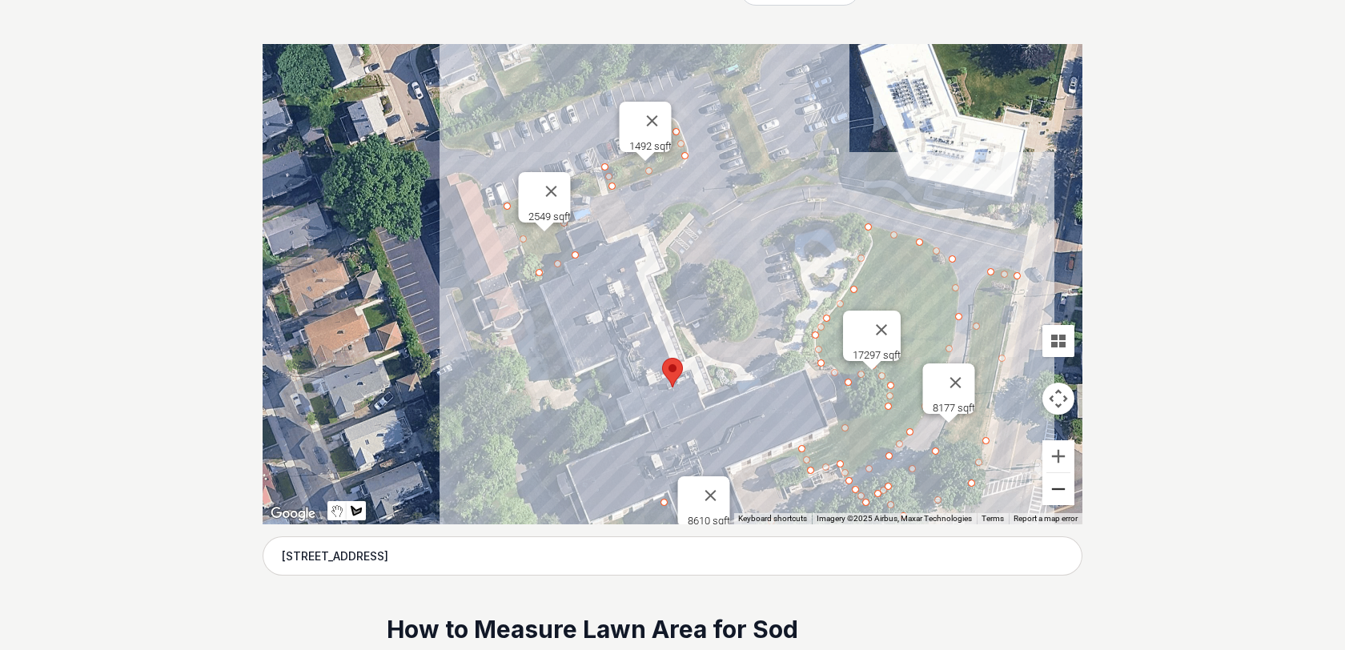
click at [1062, 490] on button "Zoom out" at bounding box center [1058, 489] width 32 height 32
